Goal: Transaction & Acquisition: Purchase product/service

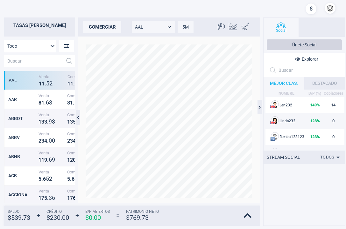
scroll to position [132, 65]
click at [331, 7] on button "button" at bounding box center [329, 8] width 11 height 11
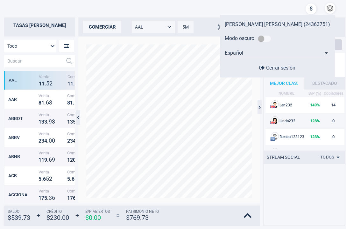
click at [331, 8] on button "button" at bounding box center [329, 8] width 11 height 11
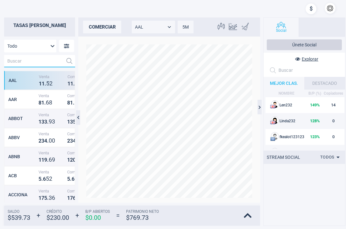
click at [29, 60] on input "text" at bounding box center [33, 61] width 59 height 12
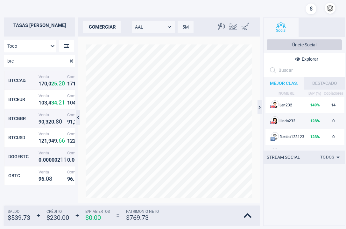
type input "btc"
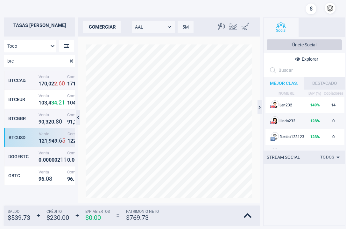
click at [22, 144] on div "BTCUSD Venta 1 2 1 , 9 4 9 . 6 5 Compra 1 2 2 , 9 6 9 . 6 6" at bounding box center [39, 137] width 71 height 19
type input "BTCUSD"
click at [107, 29] on div "comerciar" at bounding box center [102, 27] width 38 height 13
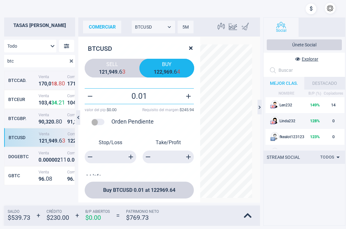
click at [124, 78] on div "BTCUSD Sell 1 2 1 , 9 4 9 . 6 3 Buy 1 2 2 , 9 6 9 . 6 4 0.01 valor del pip : $ …" at bounding box center [139, 106] width 122 height 139
click at [119, 70] on strong "6" at bounding box center [120, 71] width 3 height 7
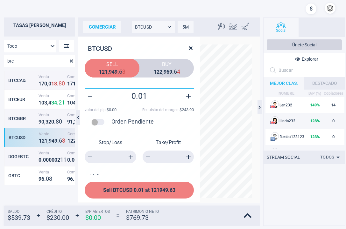
click at [149, 193] on span "Sell BTCUSD 0.01 at 121949.63" at bounding box center [139, 190] width 72 height 6
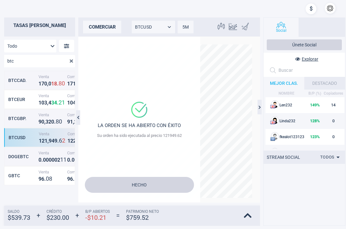
click at [106, 30] on div "comerciar" at bounding box center [102, 27] width 38 height 13
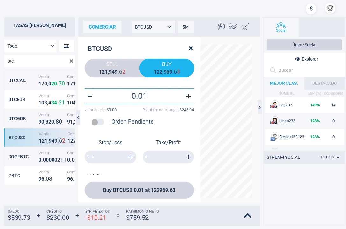
click at [160, 70] on strong "2" at bounding box center [160, 72] width 3 height 6
click at [187, 95] on button "button" at bounding box center [188, 97] width 8 height 8
type input "0.02"
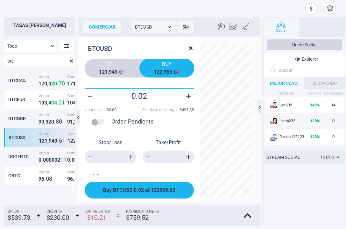
click at [165, 196] on button "Buy BTCUSD 0.02 at 122969.62" at bounding box center [139, 190] width 109 height 17
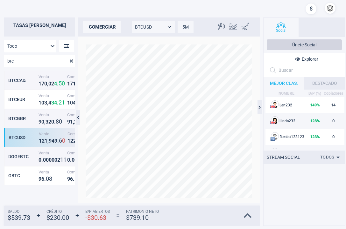
click at [246, 215] on icon at bounding box center [248, 215] width 8 height 9
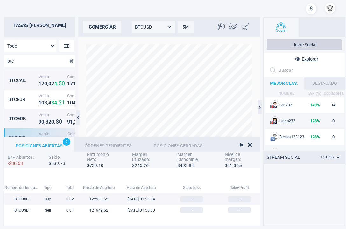
scroll to position [46, 503]
click at [251, 144] on icon at bounding box center [250, 145] width 4 height 6
